Goal: Find specific page/section

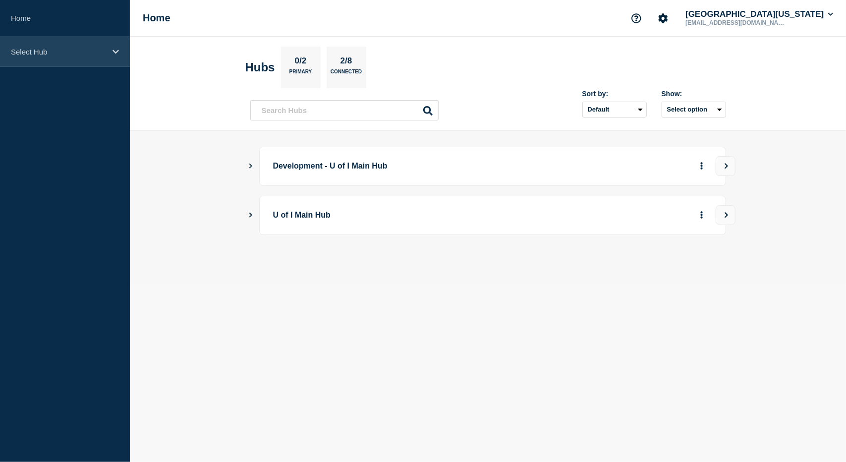
click at [100, 45] on div "Select Hub" at bounding box center [65, 52] width 130 height 30
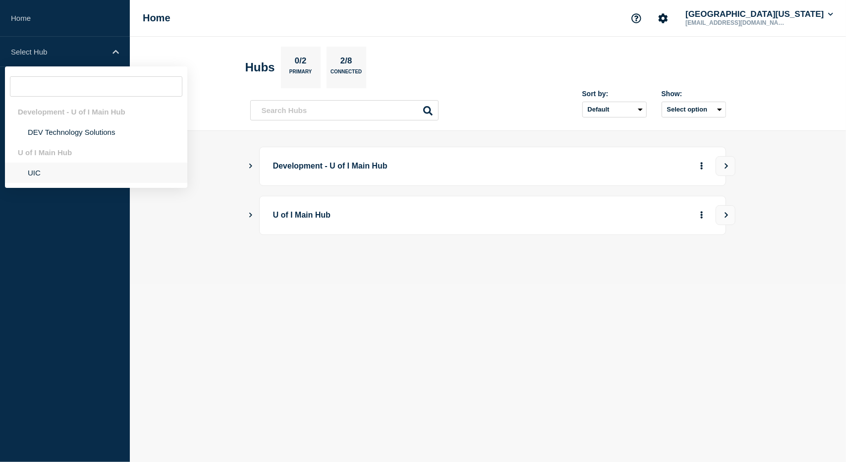
click at [36, 180] on li "UIC" at bounding box center [96, 173] width 182 height 20
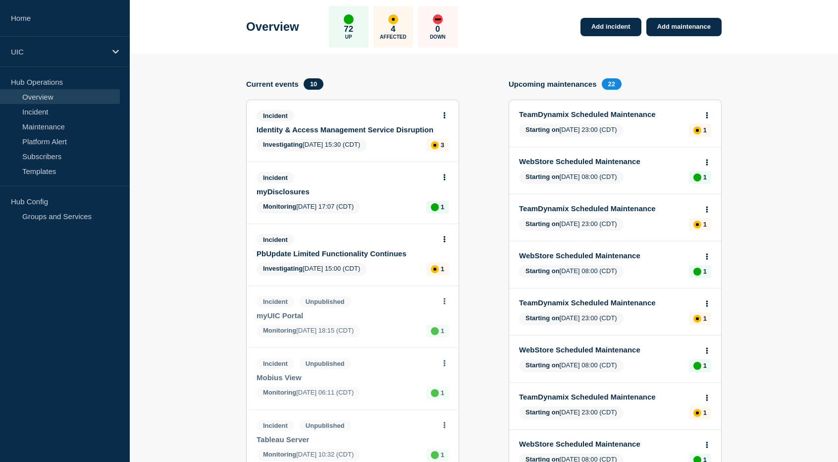
scroll to position [50, 0]
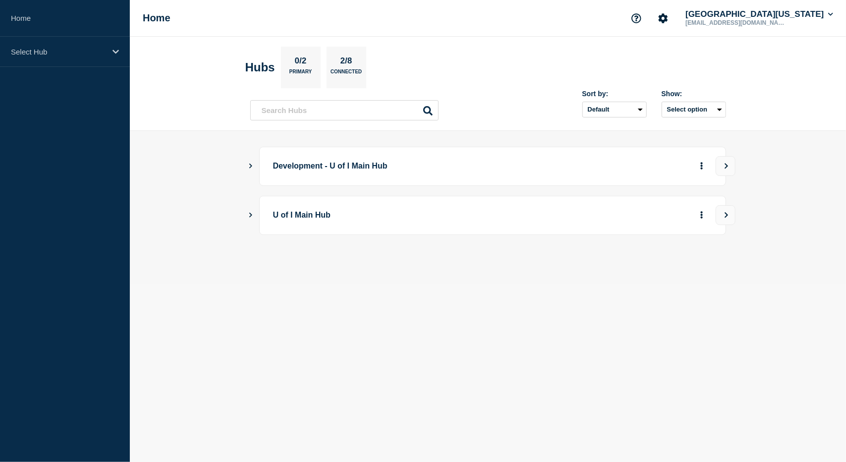
click at [787, 172] on main "Development - U of I Main Hub U of I Main Hub" at bounding box center [488, 207] width 716 height 153
click at [41, 49] on p "Select Hub" at bounding box center [58, 52] width 95 height 8
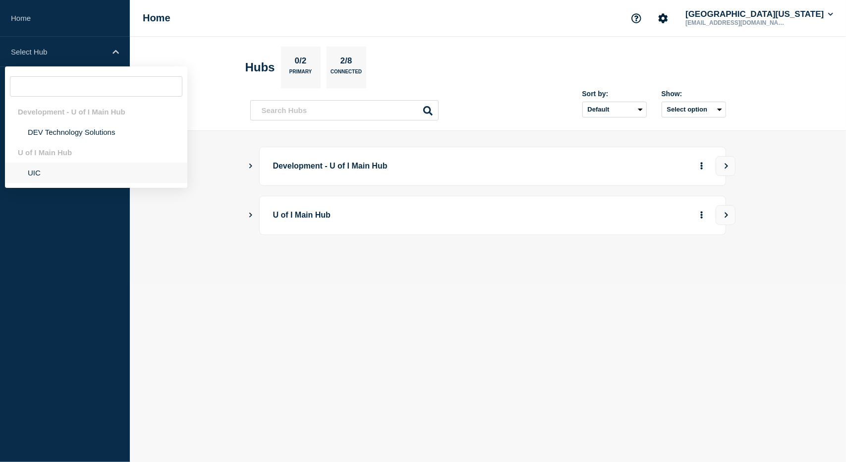
click at [41, 173] on li "UIC" at bounding box center [96, 173] width 182 height 20
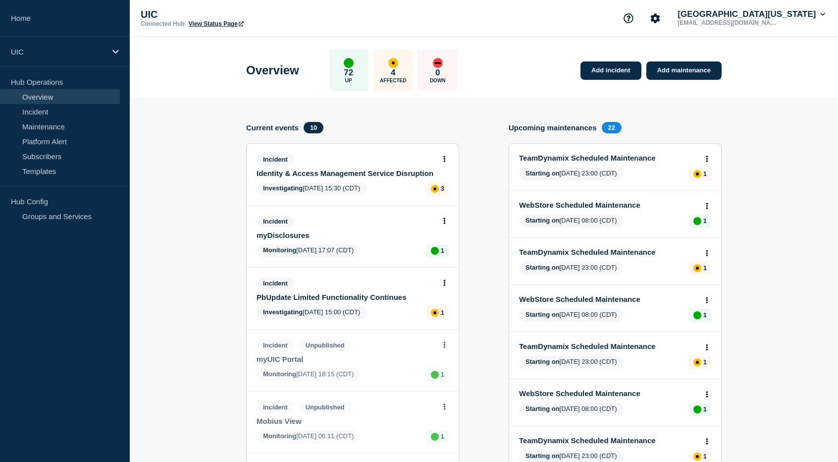
click at [489, 259] on div "Add incident Add maintenance Current events 10 Incident Identity & Access Manag…" at bounding box center [484, 454] width 476 height 664
click at [799, 16] on button "[GEOGRAPHIC_DATA][US_STATE]" at bounding box center [752, 14] width 152 height 10
